Goal: Navigation & Orientation: Find specific page/section

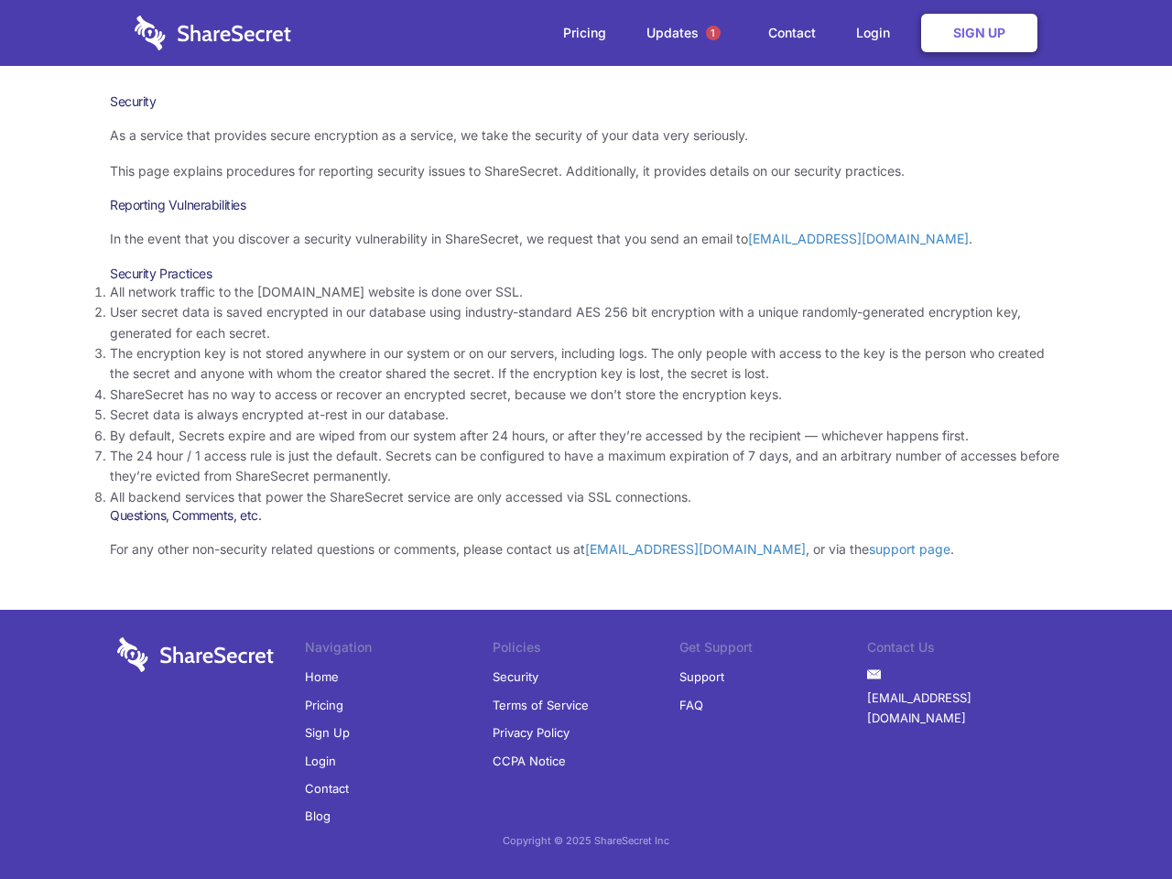
click at [586, 439] on li "By default, Secrets expire and are wiped from our system after 24 hours, or aft…" at bounding box center [586, 436] width 952 height 20
click at [713, 33] on span "1" at bounding box center [713, 33] width 15 height 15
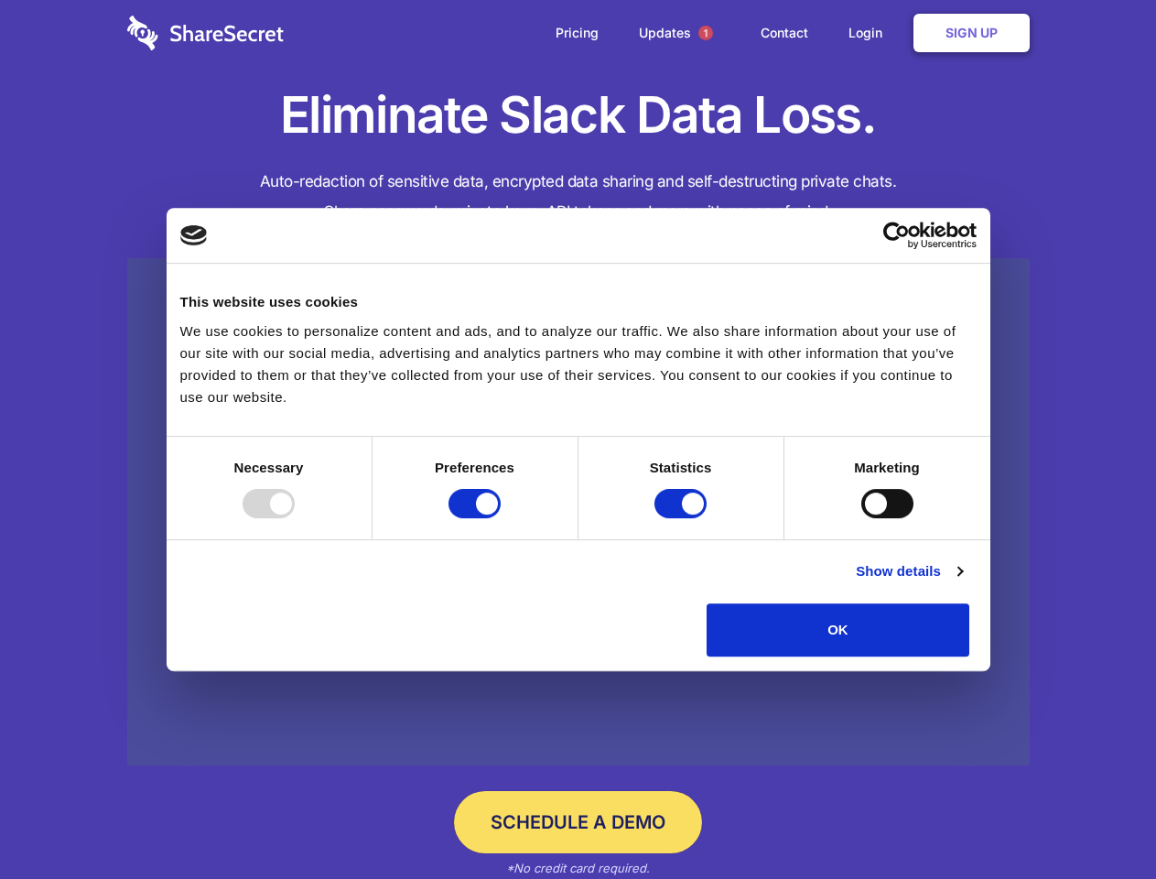
click at [295, 518] on div at bounding box center [269, 503] width 52 height 29
click at [501, 518] on input "Preferences" at bounding box center [475, 503] width 52 height 29
checkbox input "false"
click at [683, 518] on input "Statistics" at bounding box center [681, 503] width 52 height 29
checkbox input "false"
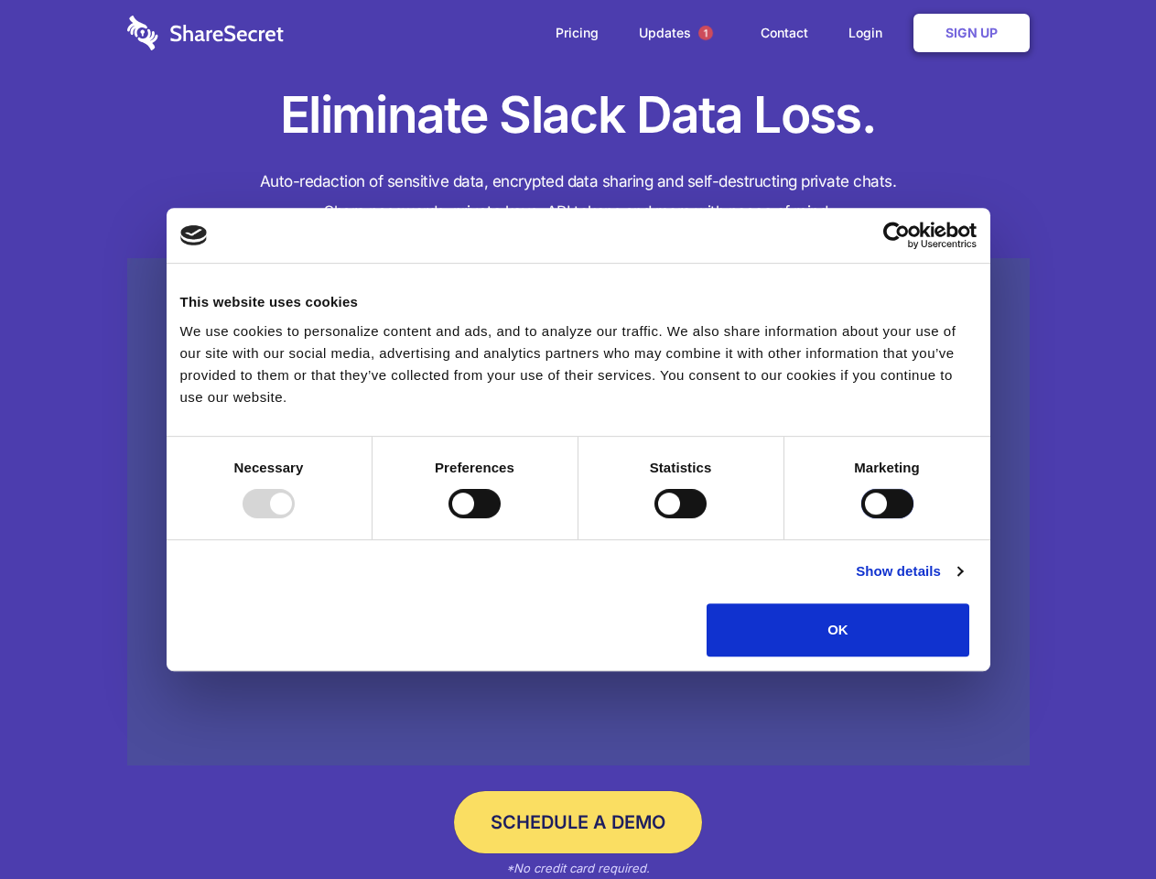
click at [861, 518] on input "Marketing" at bounding box center [887, 503] width 52 height 29
checkbox input "true"
click at [962, 582] on link "Show details" at bounding box center [909, 571] width 106 height 22
click at [0, 0] on li "Preferences 4 Preference cookies enable a website to remember information that …" at bounding box center [0, 0] width 0 height 0
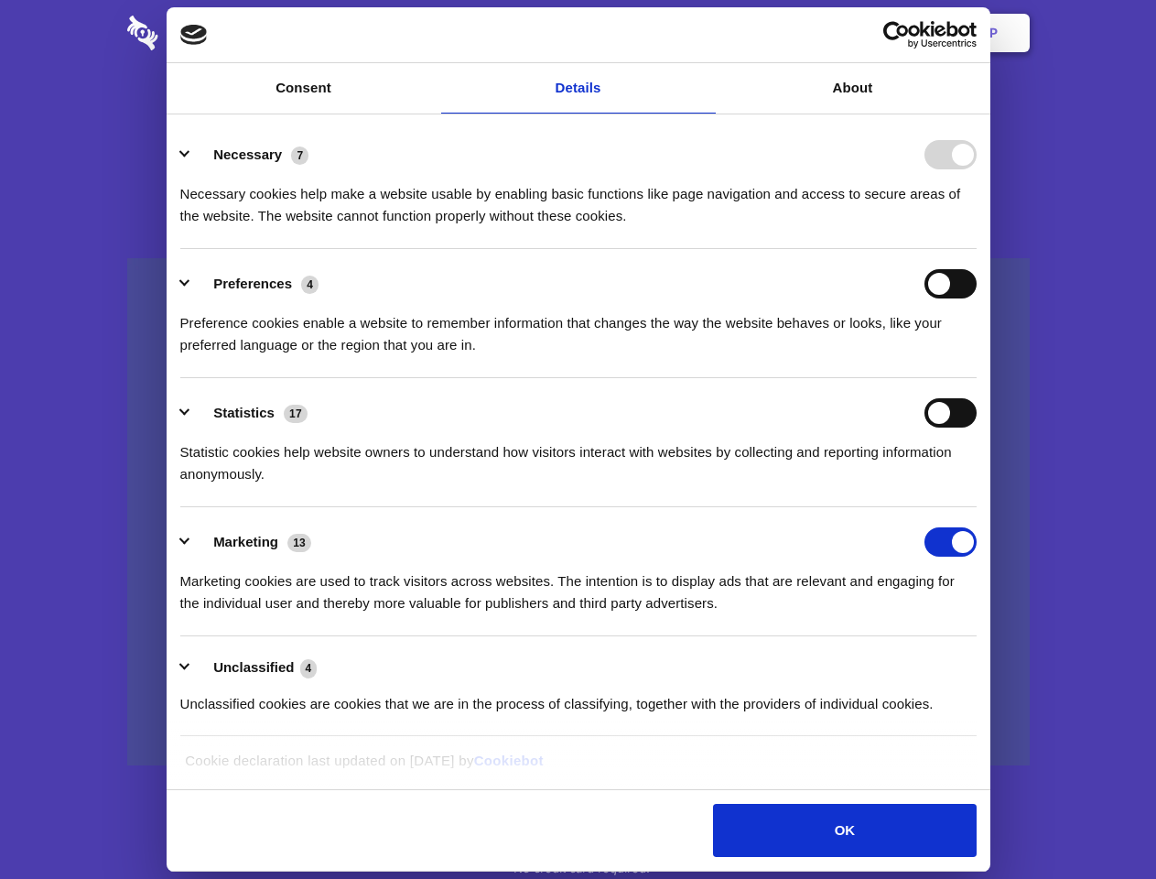
click at [705, 33] on span "1" at bounding box center [706, 33] width 15 height 15
